Goal: Check status: Check status

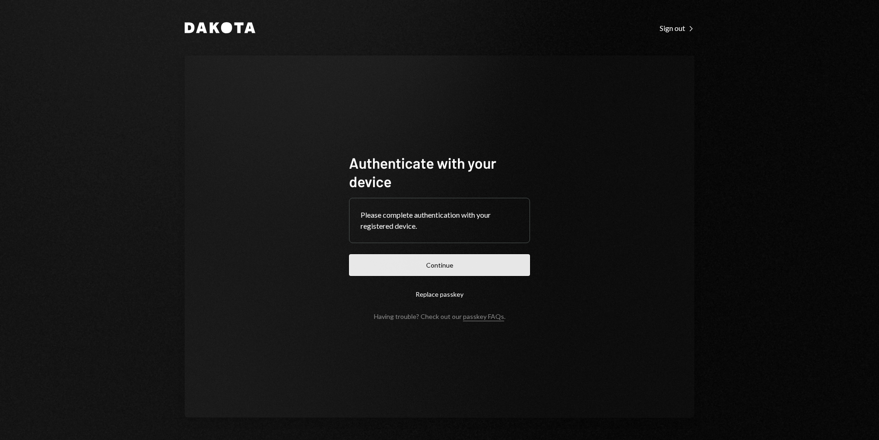
click at [472, 256] on button "Continue" at bounding box center [439, 265] width 181 height 22
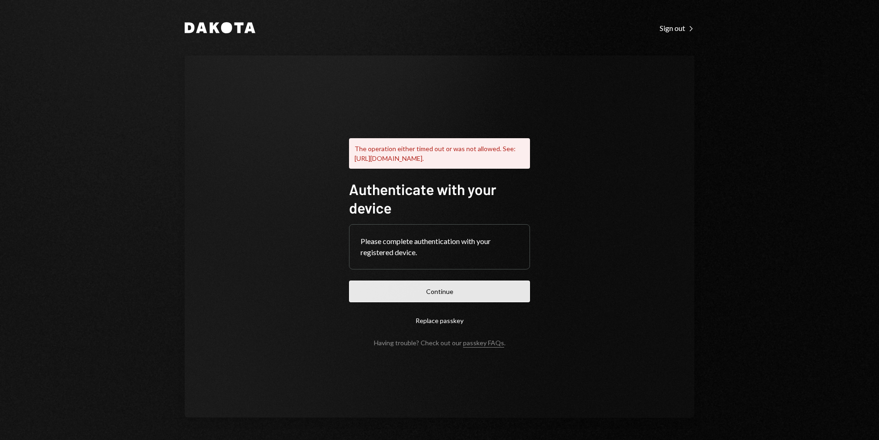
click at [462, 296] on button "Continue" at bounding box center [439, 291] width 181 height 22
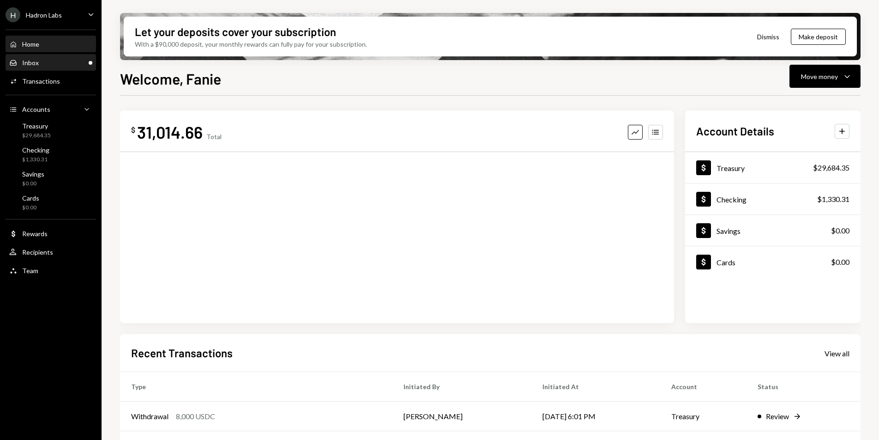
click at [50, 59] on div "Inbox Inbox" at bounding box center [50, 63] width 83 height 8
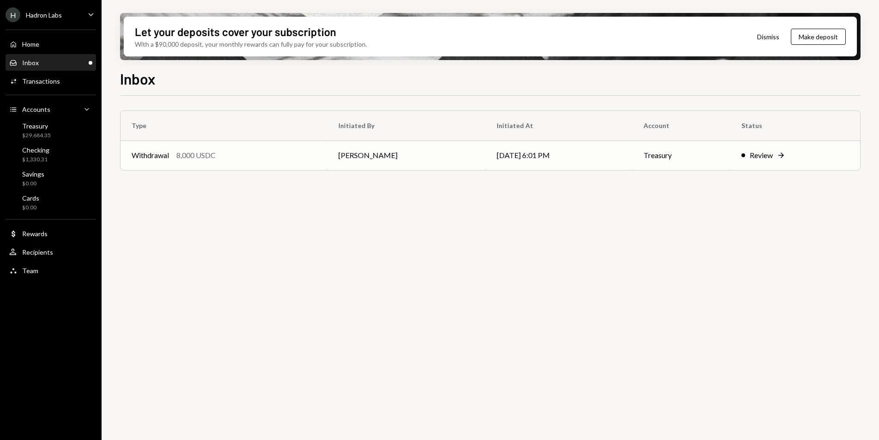
click at [395, 153] on td "[PERSON_NAME]" at bounding box center [406, 155] width 158 height 30
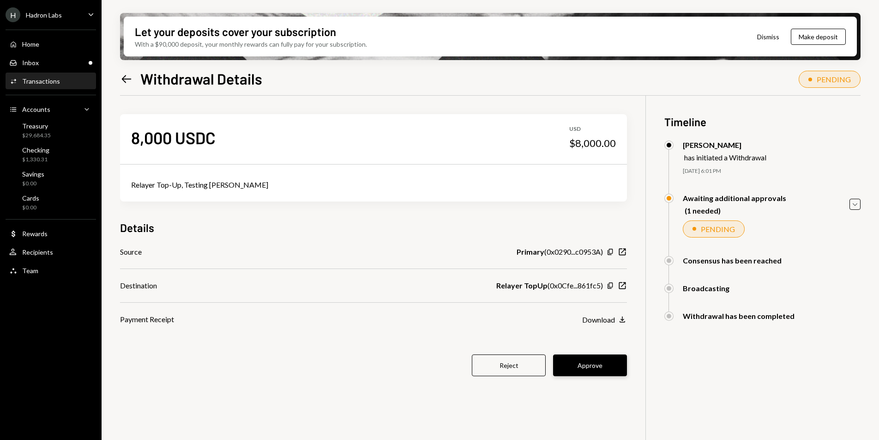
click at [590, 368] on button "Approve" at bounding box center [590, 365] width 74 height 22
